Goal: Information Seeking & Learning: Find contact information

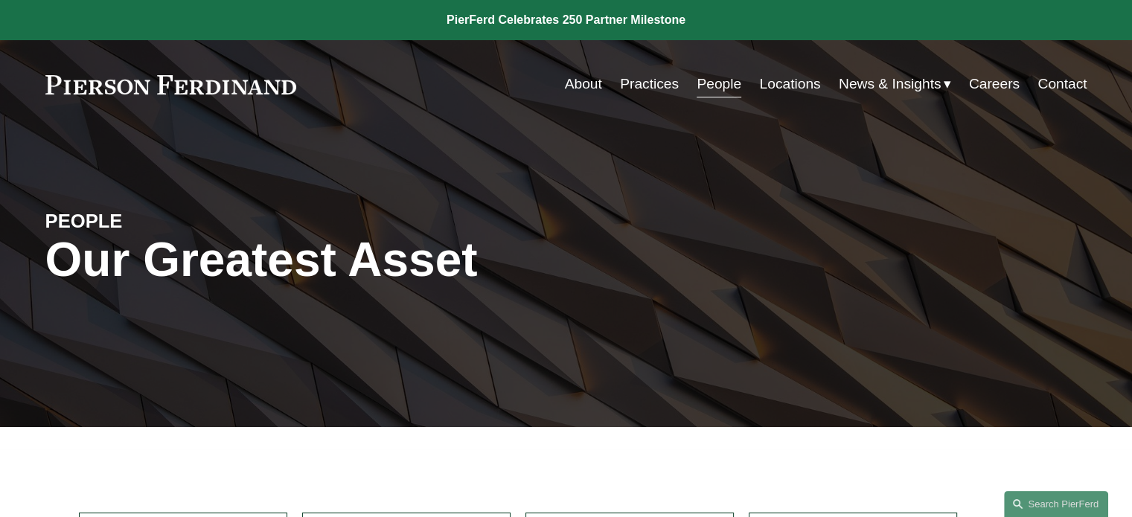
click at [709, 83] on link "People" at bounding box center [719, 84] width 45 height 28
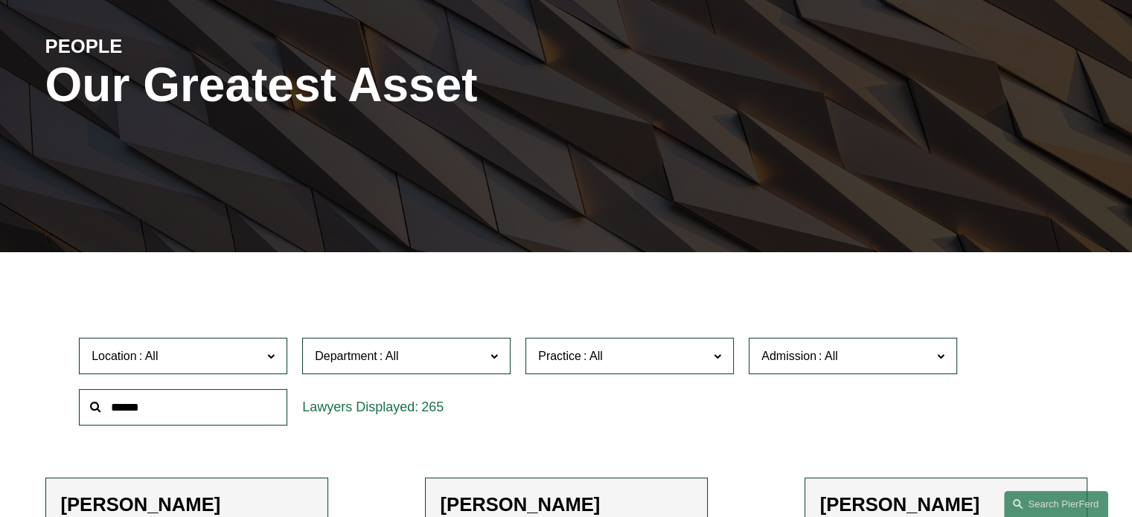
scroll to position [176, 0]
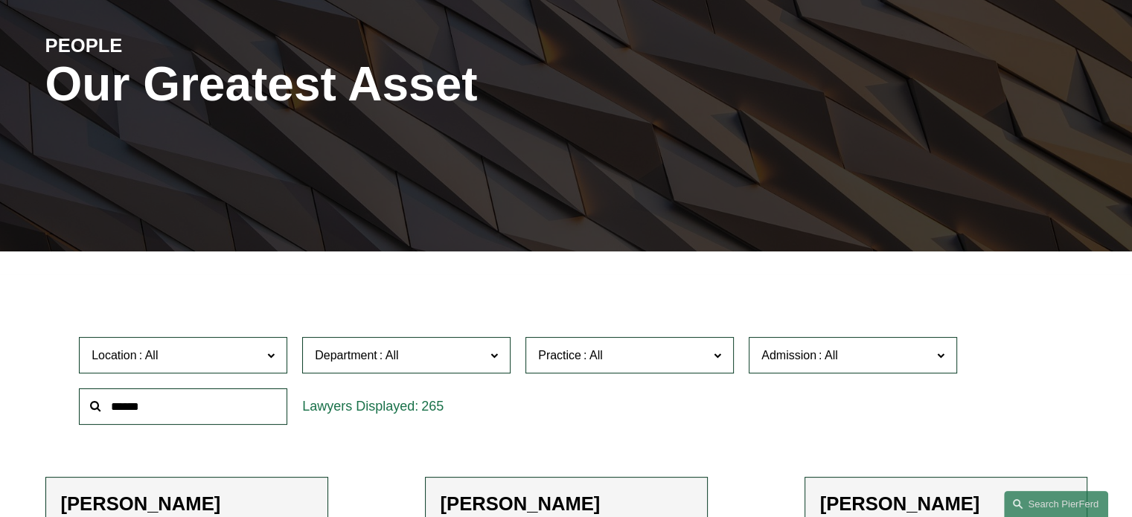
click at [502, 361] on label "Department" at bounding box center [406, 355] width 208 height 36
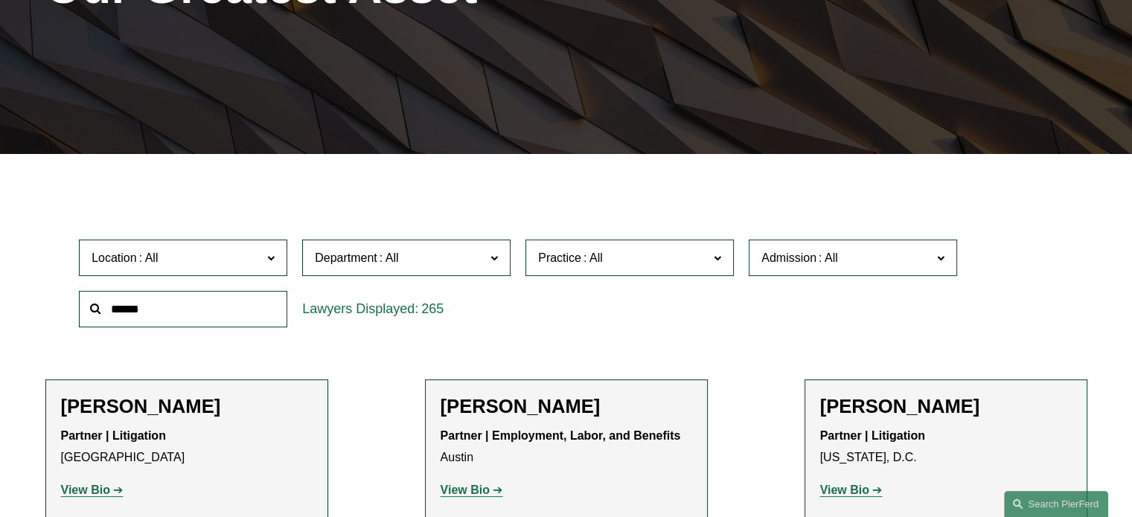
scroll to position [274, 0]
click at [0, 0] on link "Litigation" at bounding box center [0, 0] width 0 height 0
click at [597, 259] on span at bounding box center [593, 257] width 24 height 13
click at [0, 0] on link "Real Estate" at bounding box center [0, 0] width 0 height 0
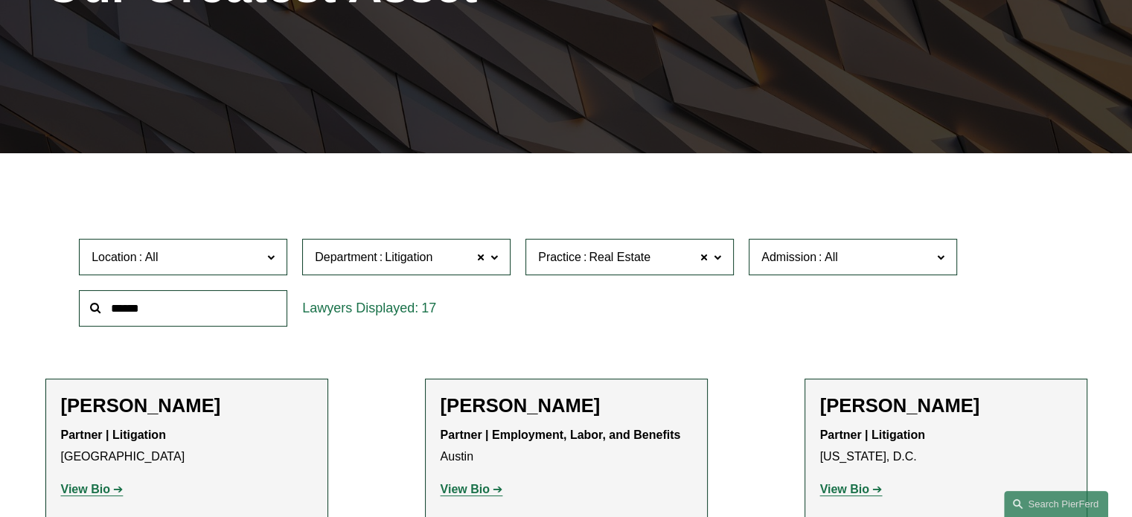
click at [817, 255] on span at bounding box center [829, 257] width 24 height 13
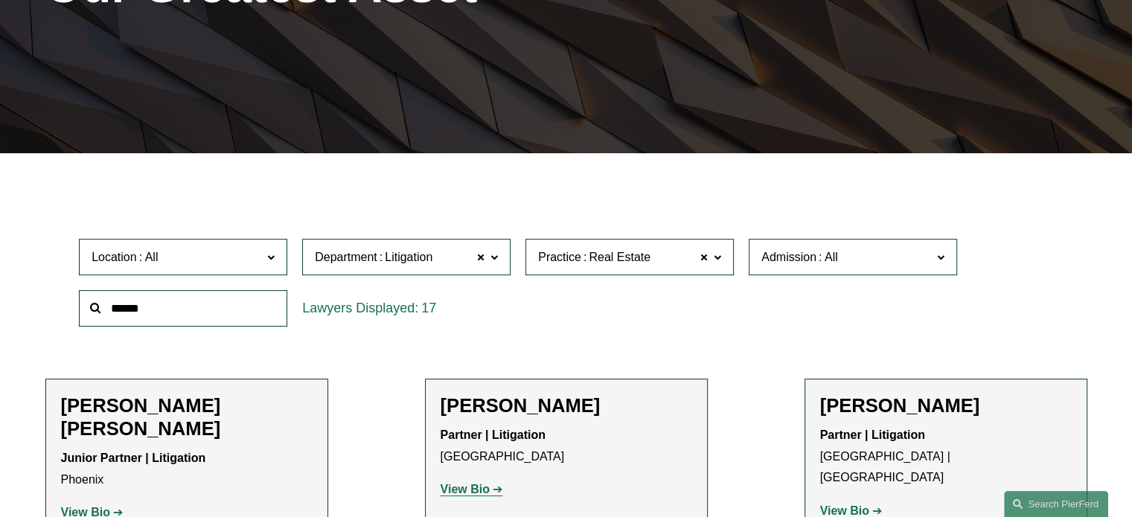
scroll to position [884, 0]
click at [0, 0] on link "[US_STATE]" at bounding box center [0, 0] width 0 height 0
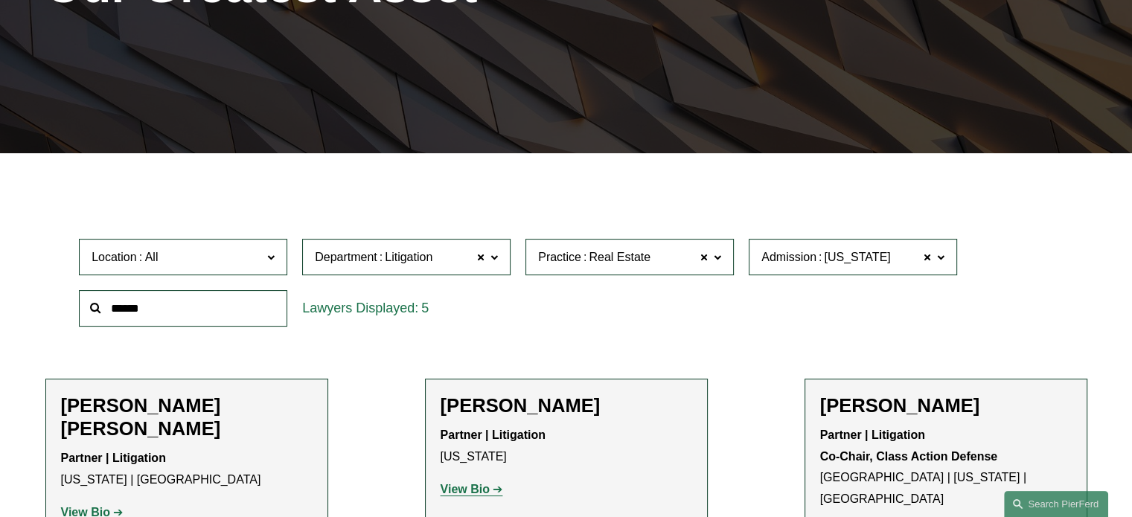
click at [701, 157] on div at bounding box center [566, 164] width 1132 height 22
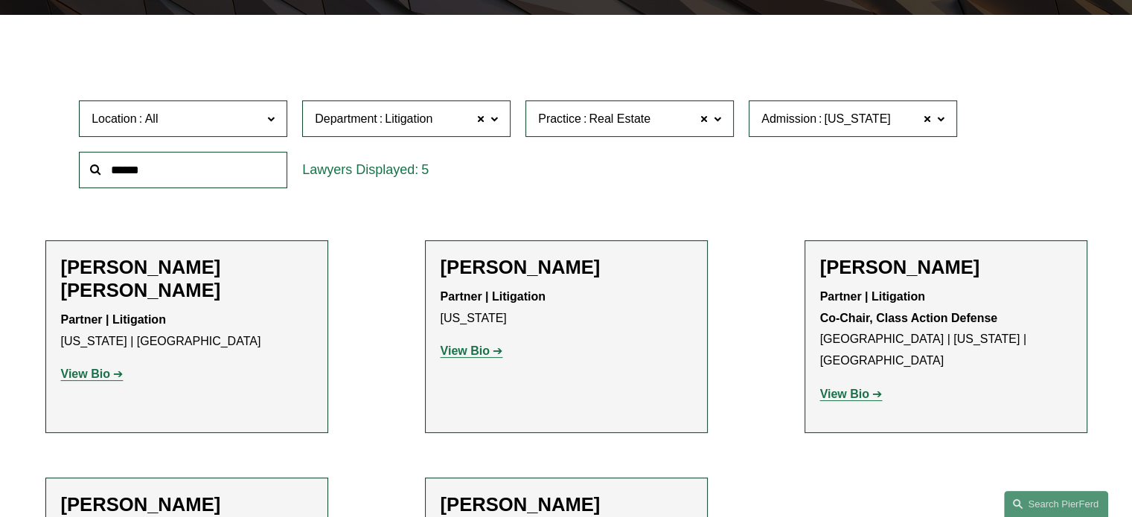
click at [464, 354] on strong "View Bio" at bounding box center [465, 351] width 49 height 13
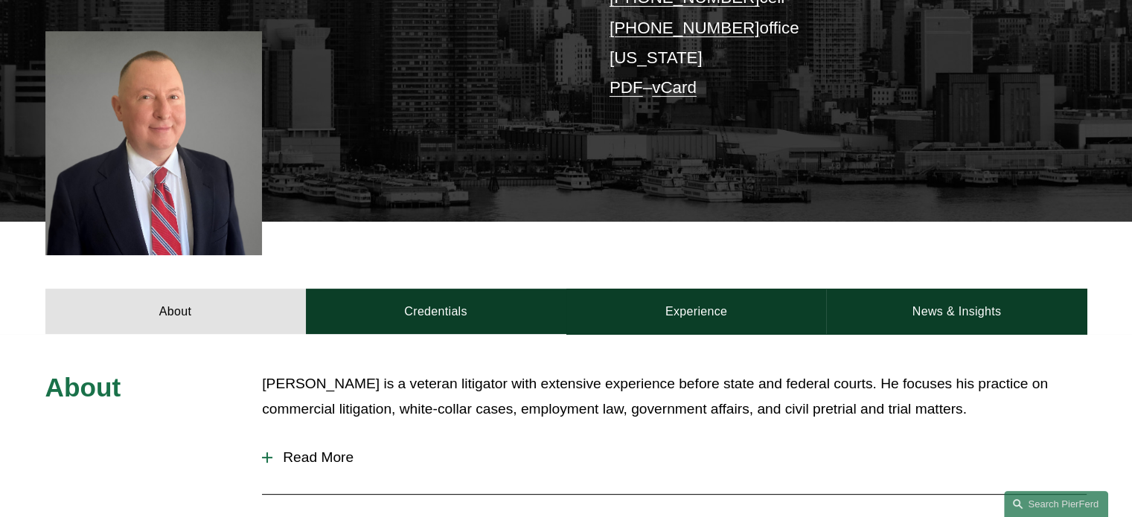
scroll to position [628, 0]
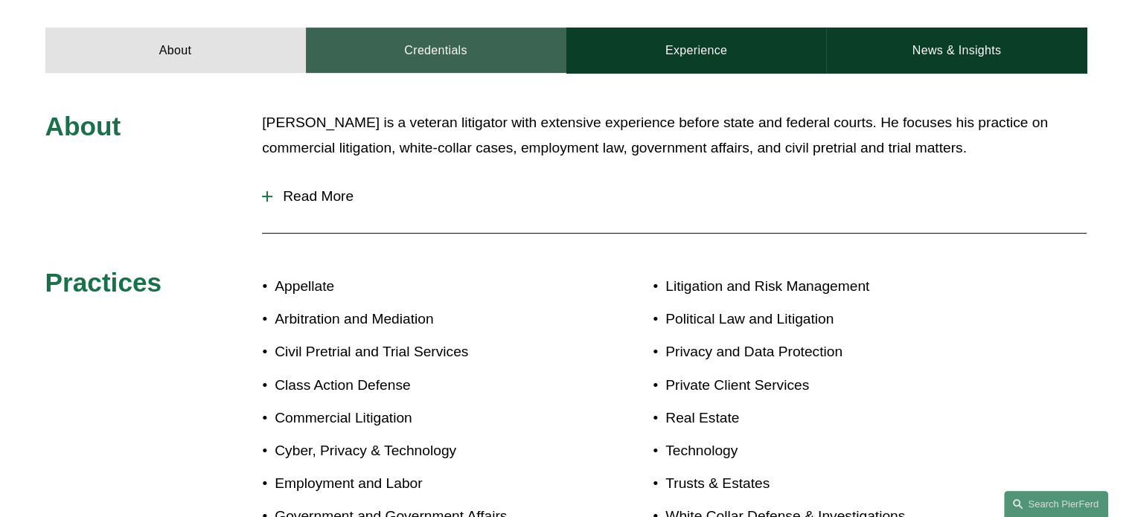
click at [444, 32] on link "Credentials" at bounding box center [436, 50] width 261 height 45
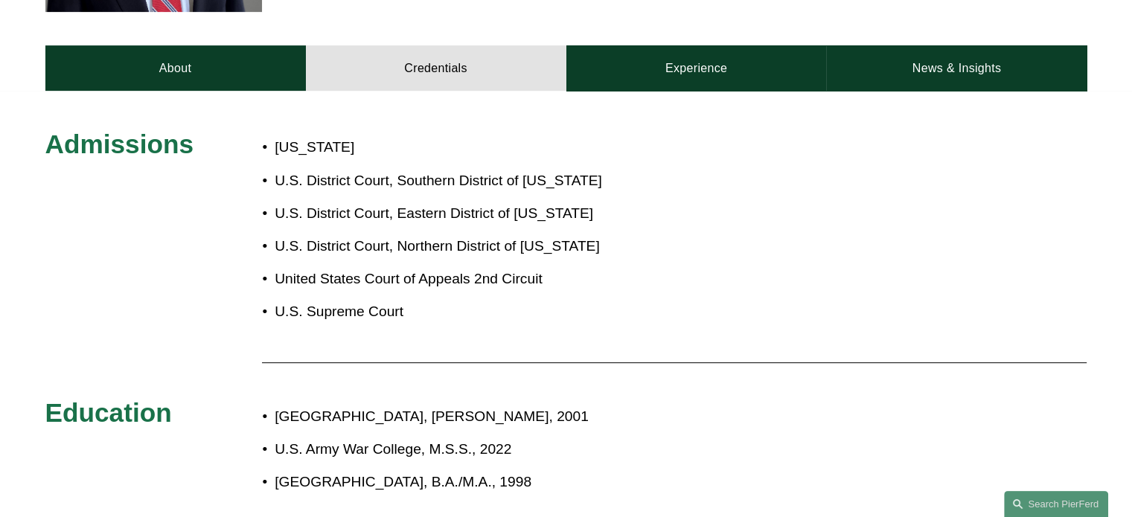
scroll to position [213, 0]
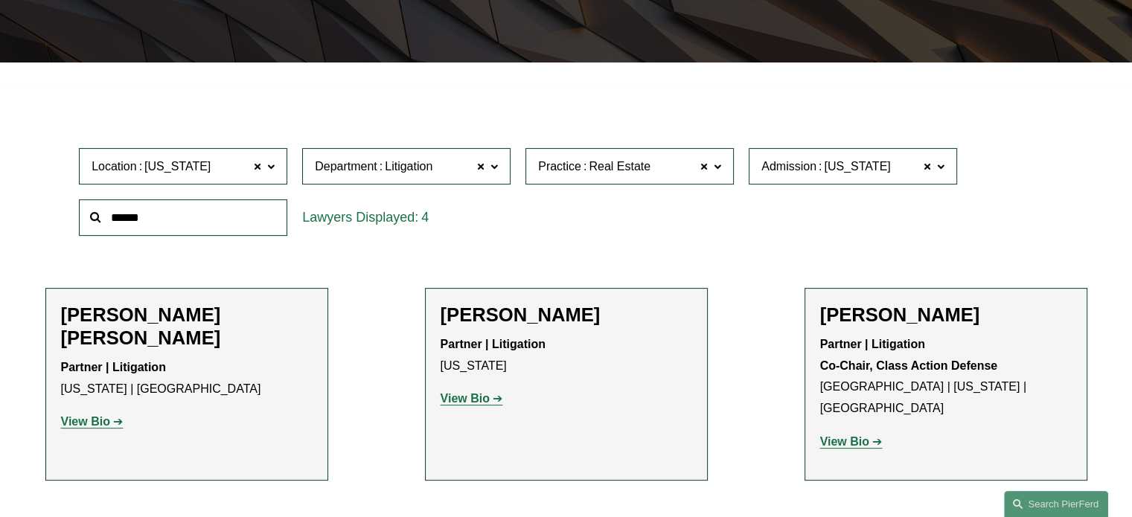
scroll to position [365, 0]
click at [702, 169] on span at bounding box center [704, 165] width 9 height 19
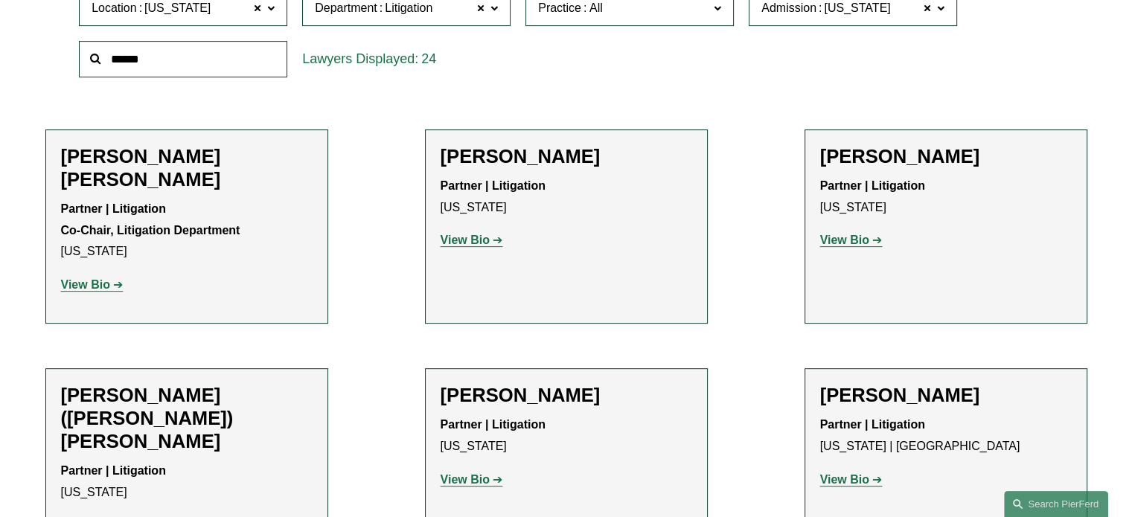
scroll to position [515, 0]
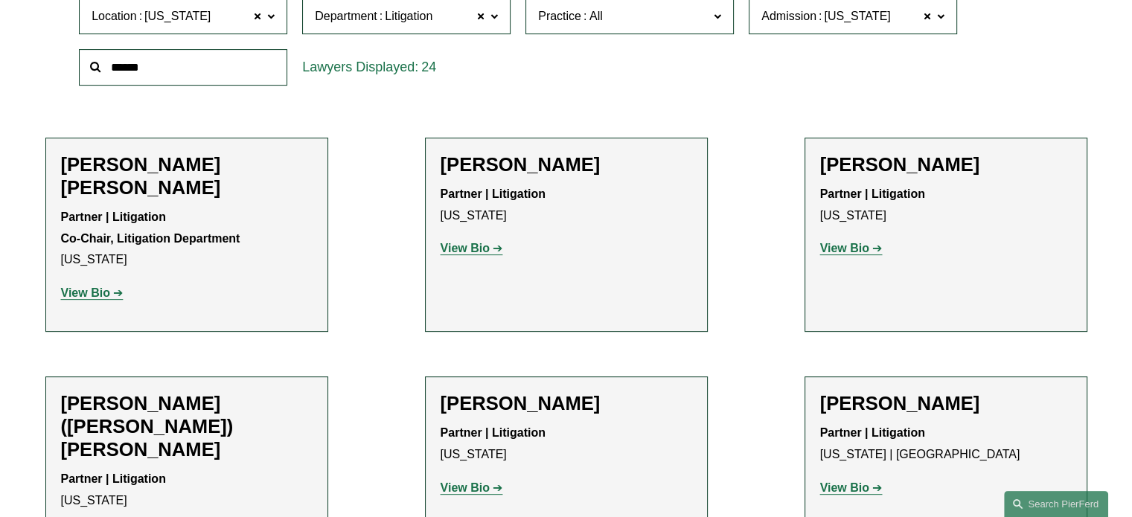
click at [848, 249] on strong "View Bio" at bounding box center [844, 248] width 49 height 13
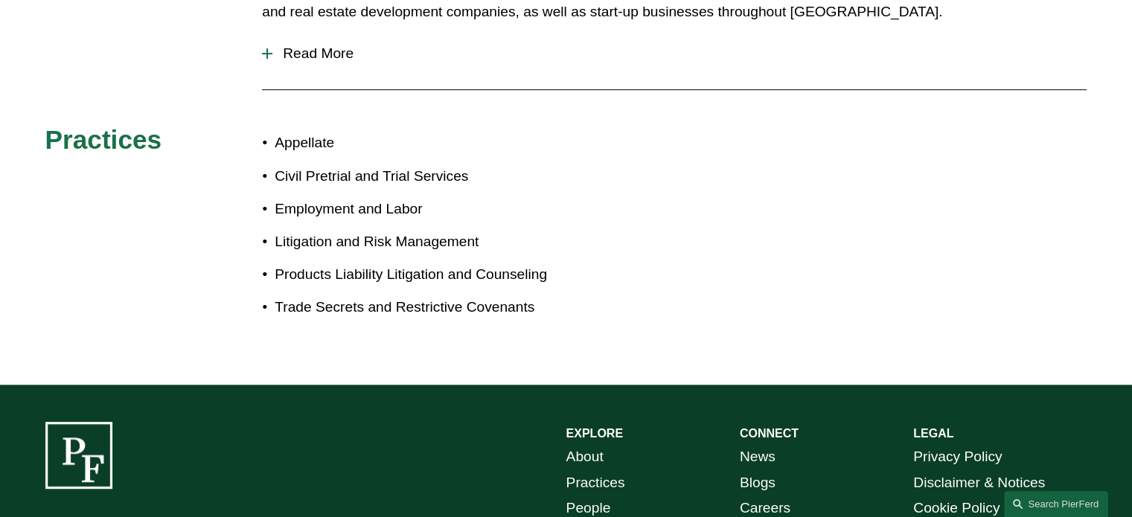
scroll to position [470, 0]
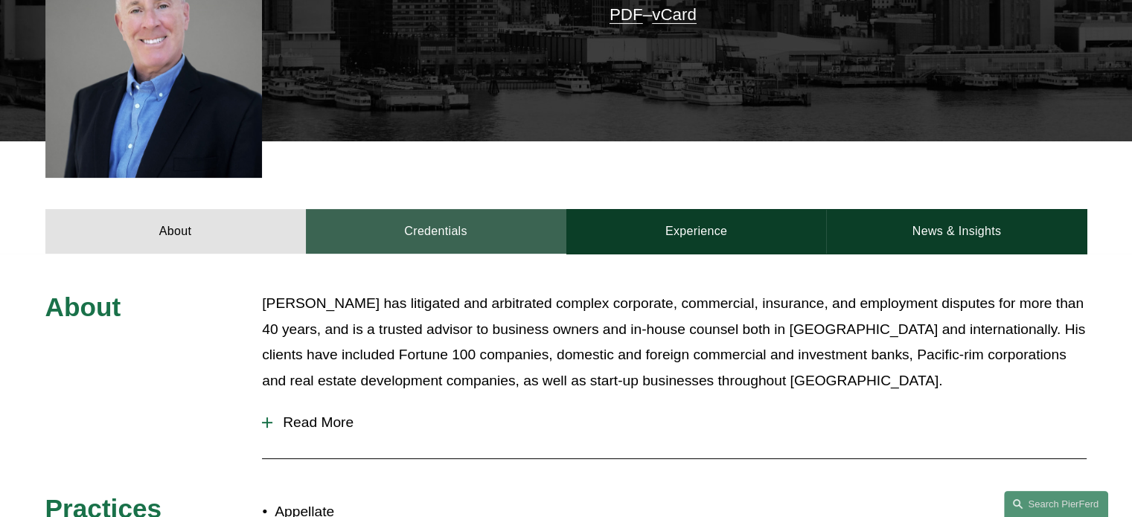
click at [453, 209] on link "Credentials" at bounding box center [436, 231] width 261 height 45
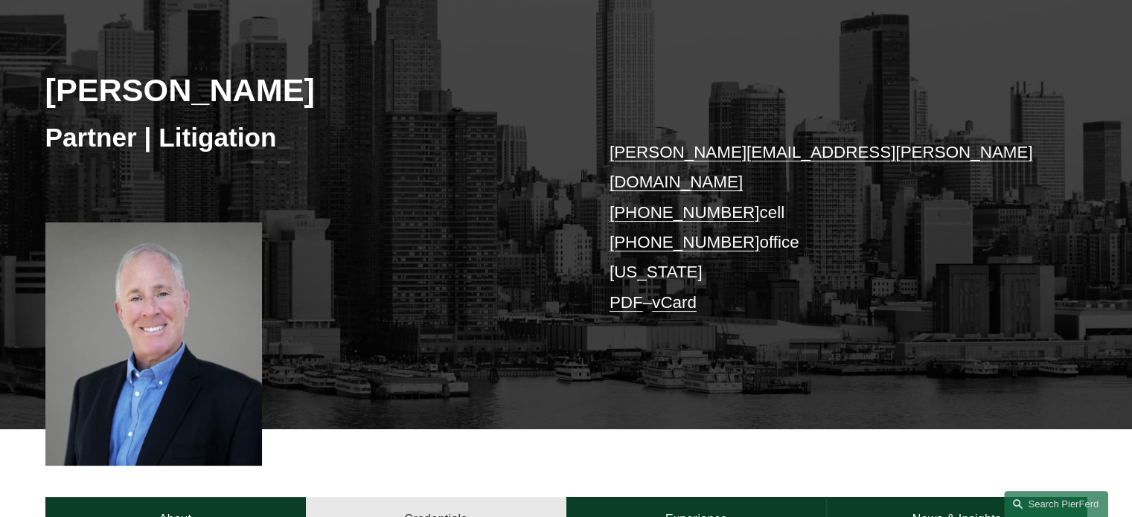
scroll to position [184, 0]
